Goal: Information Seeking & Learning: Learn about a topic

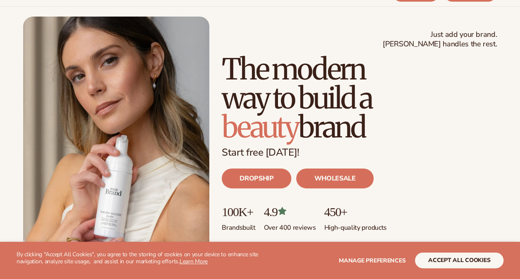
scroll to position [60, 0]
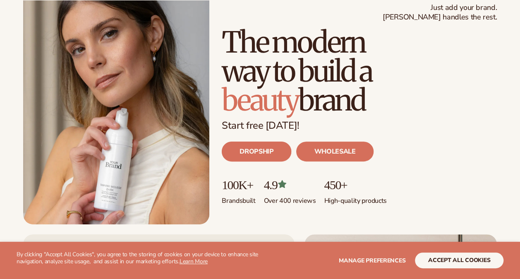
click at [266, 148] on link "DROPSHIP" at bounding box center [256, 151] width 69 height 20
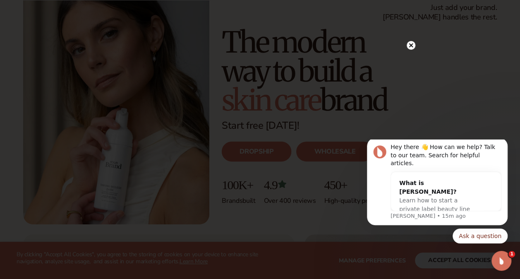
scroll to position [0, 0]
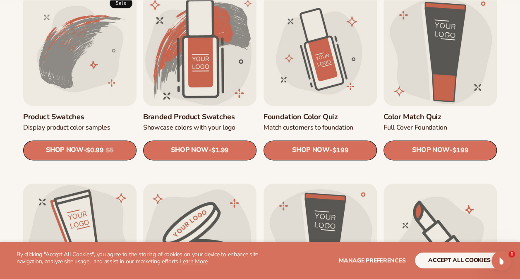
scroll to position [484, 0]
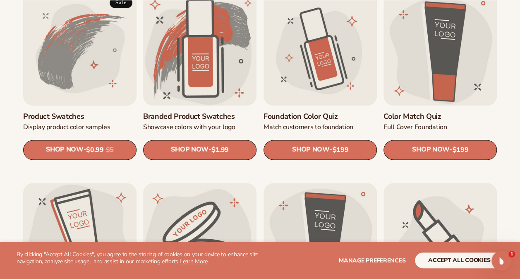
click at [93, 112] on link "Product Swatches" at bounding box center [79, 116] width 113 height 9
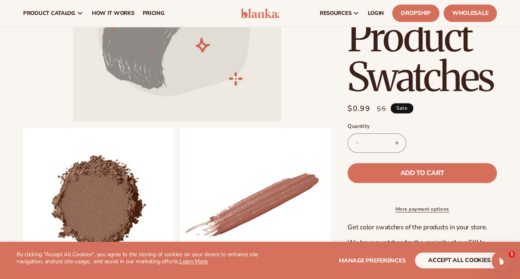
scroll to position [149, 0]
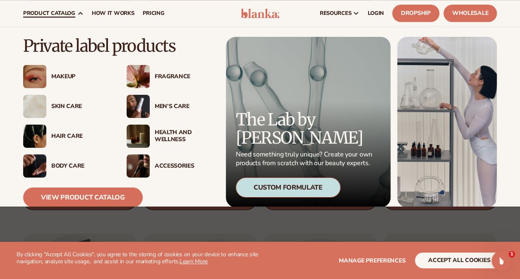
scroll to position [434, 0]
click at [62, 81] on div "Makeup" at bounding box center [66, 76] width 87 height 23
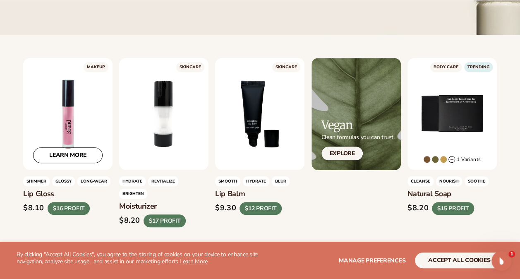
click at [74, 127] on div "LEARN MORE" at bounding box center [67, 114] width 89 height 112
click at [61, 127] on div "LEARN MORE" at bounding box center [67, 114] width 89 height 112
click at [79, 149] on link "LEARN MORE" at bounding box center [67, 156] width 69 height 16
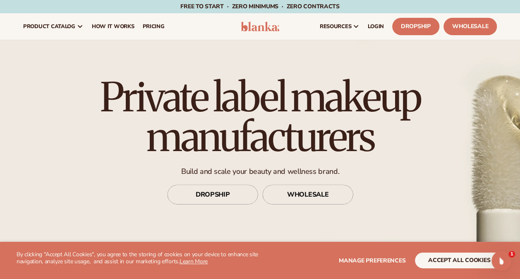
scroll to position [64, 0]
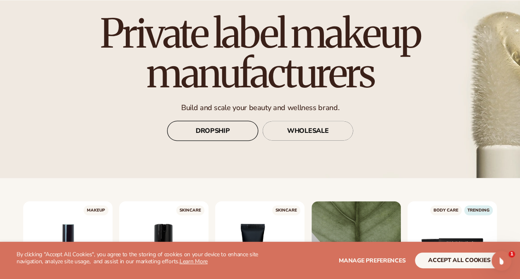
click at [219, 129] on link "DROPSHIP" at bounding box center [212, 131] width 91 height 20
